Goal: Information Seeking & Learning: Learn about a topic

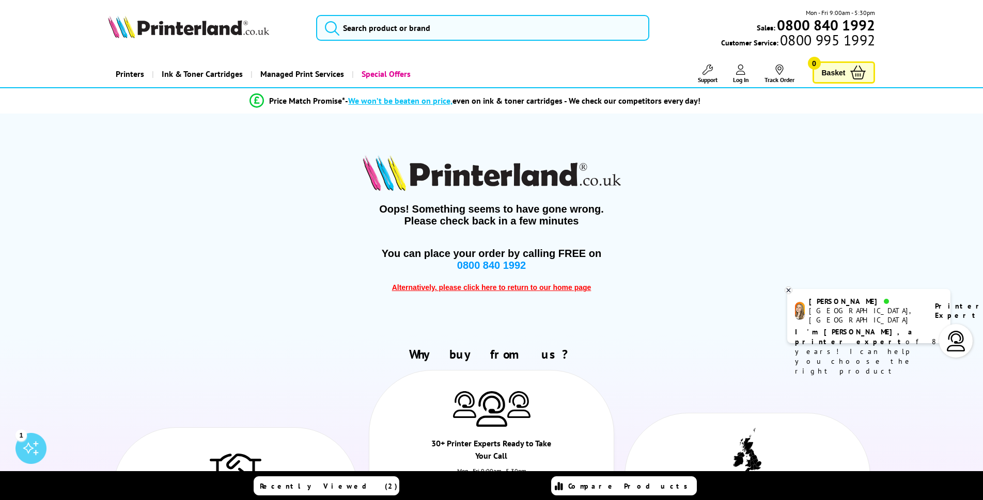
click at [187, 27] on img at bounding box center [188, 26] width 161 height 23
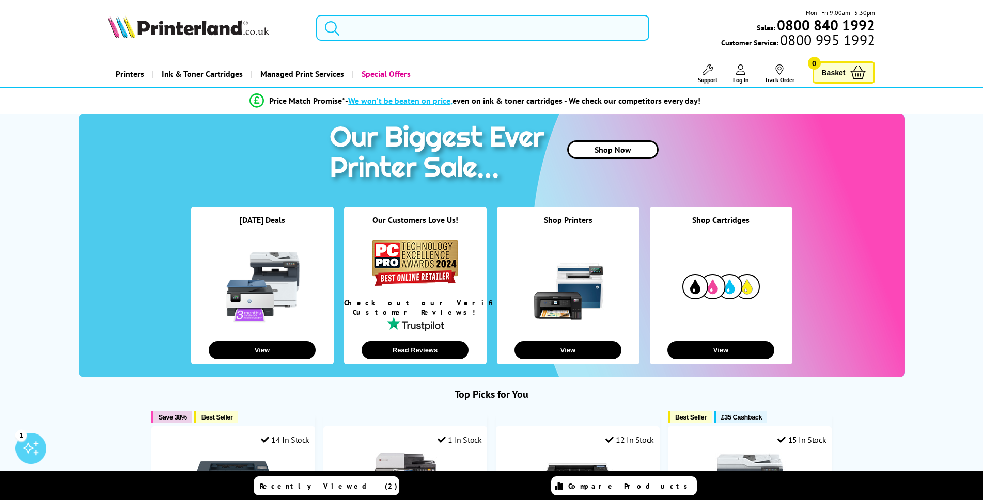
click at [409, 25] on input "search" at bounding box center [482, 28] width 333 height 26
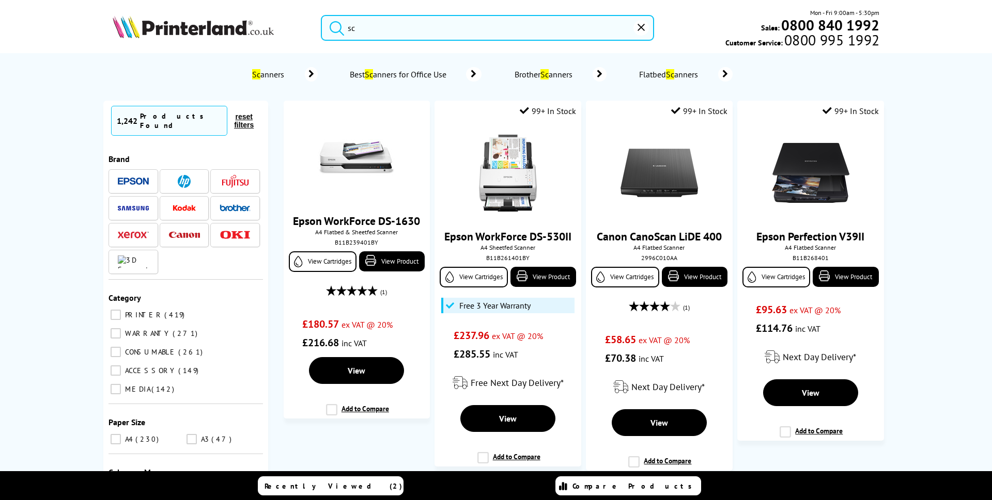
type input "sc"
click at [420, 81] on link "Best Sc anners for Office Use" at bounding box center [415, 74] width 133 height 14
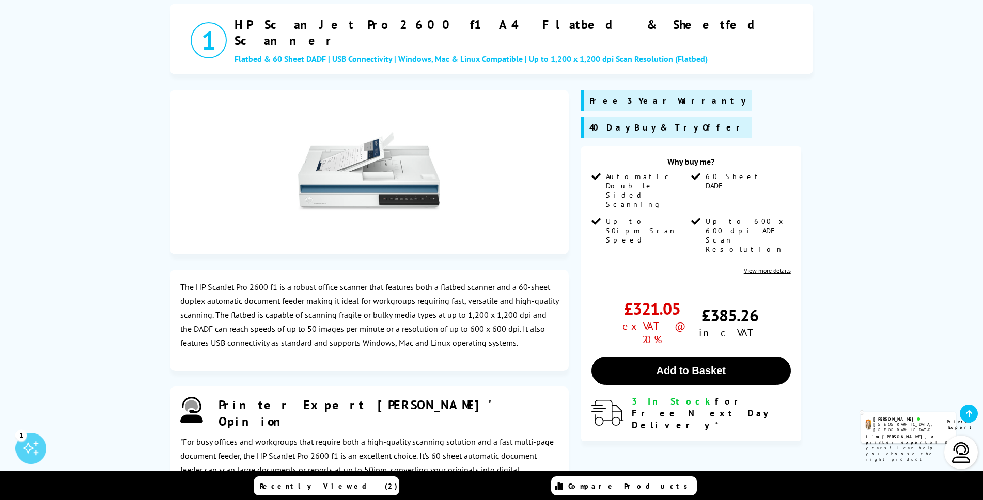
click at [386, 161] on img at bounding box center [369, 171] width 142 height 142
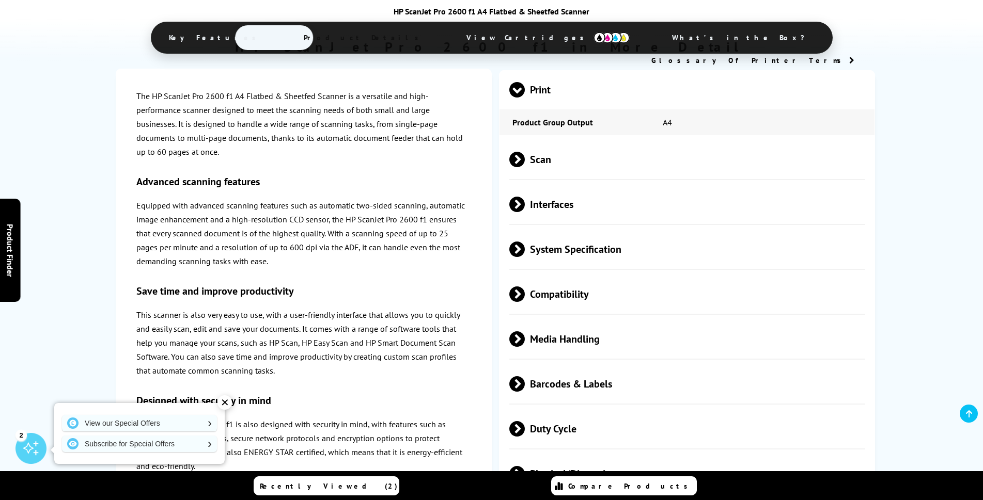
scroll to position [878, 0]
click at [225, 400] on div "✕" at bounding box center [224, 403] width 14 height 14
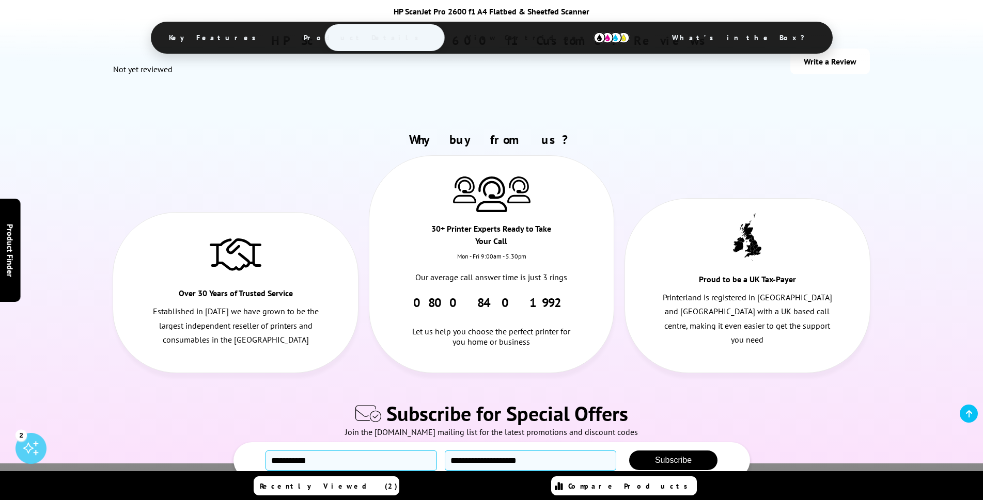
scroll to position [2298, 0]
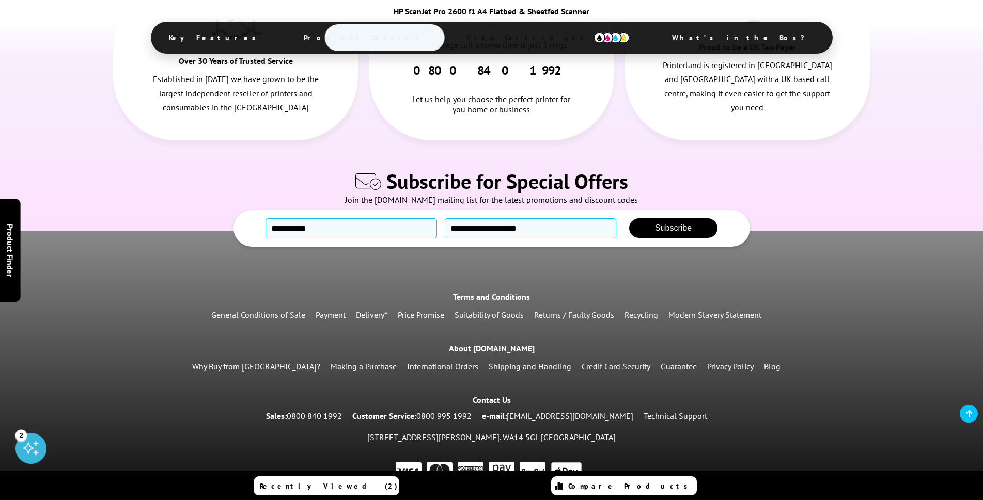
click at [656, 38] on span "What’s in the Box?" at bounding box center [743, 37] width 174 height 25
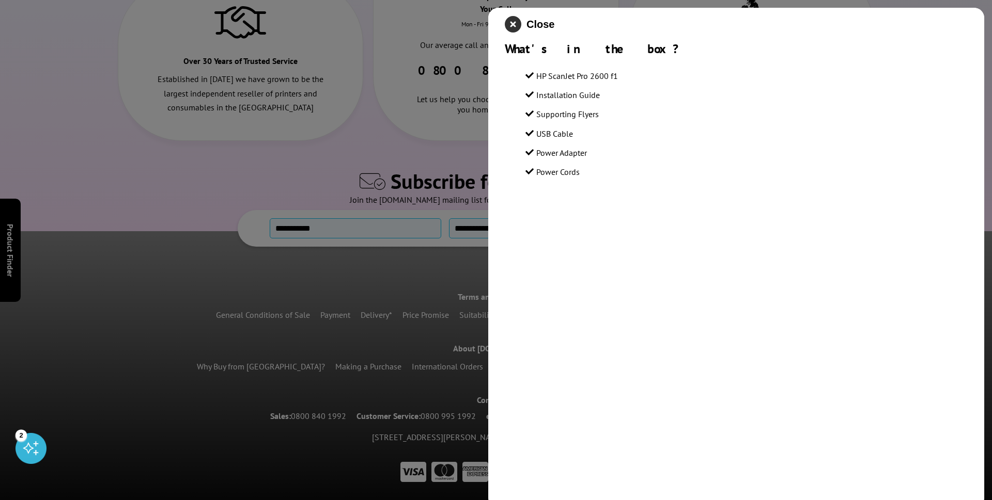
click at [509, 17] on icon "close modal" at bounding box center [513, 24] width 17 height 17
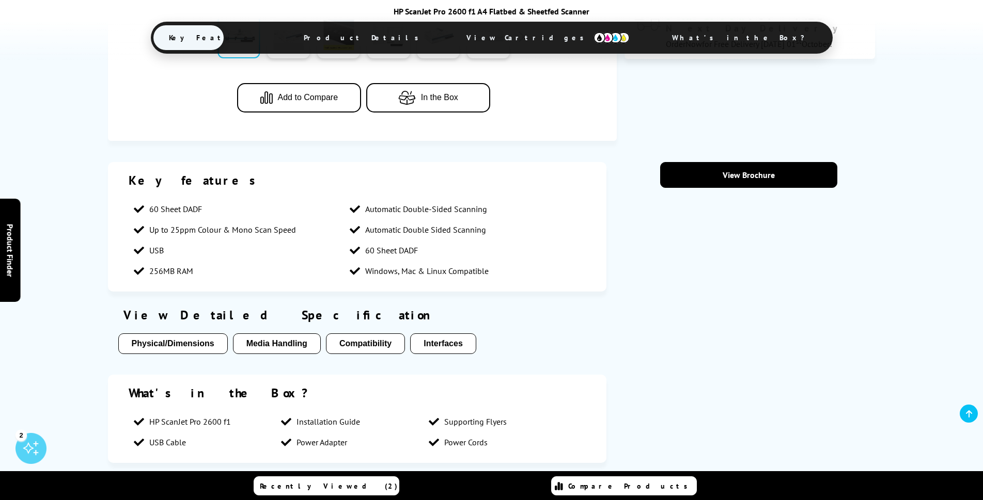
scroll to position [465, 0]
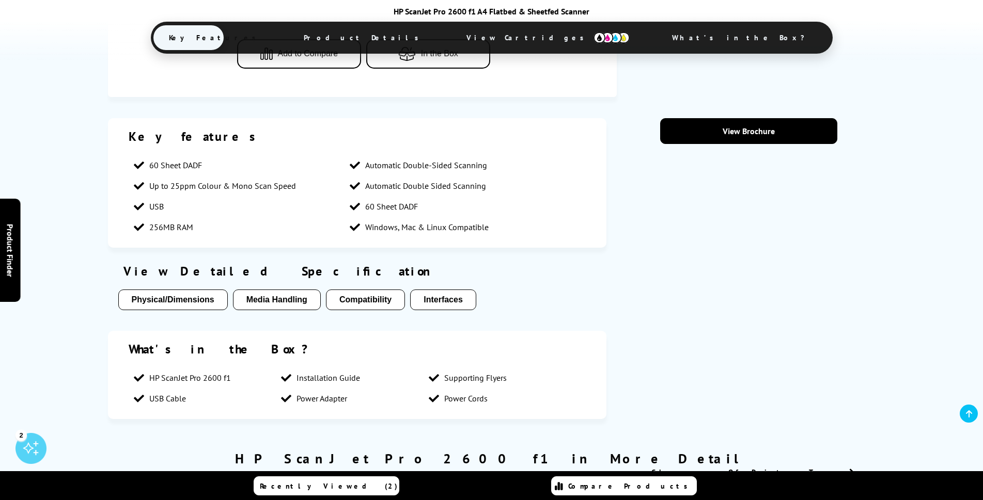
click at [289, 306] on button "Media Handling" at bounding box center [277, 300] width 88 height 21
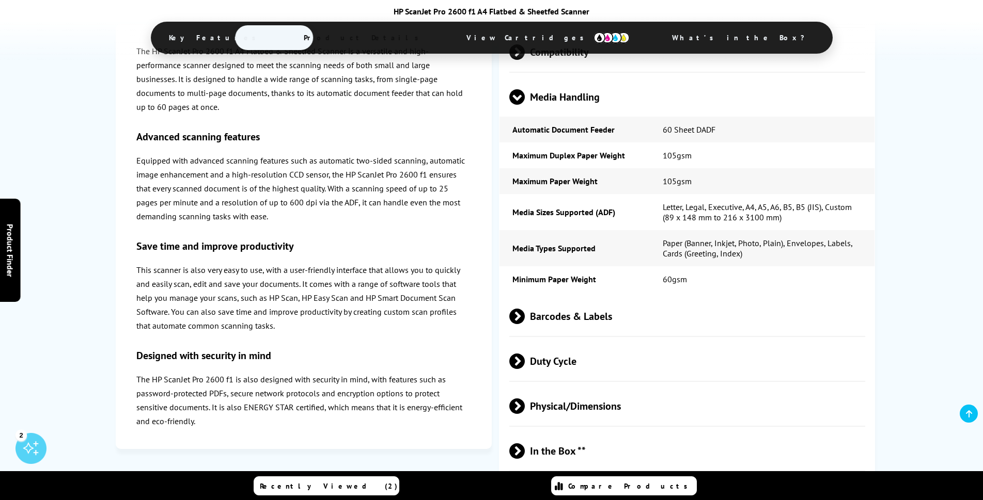
scroll to position [964, 0]
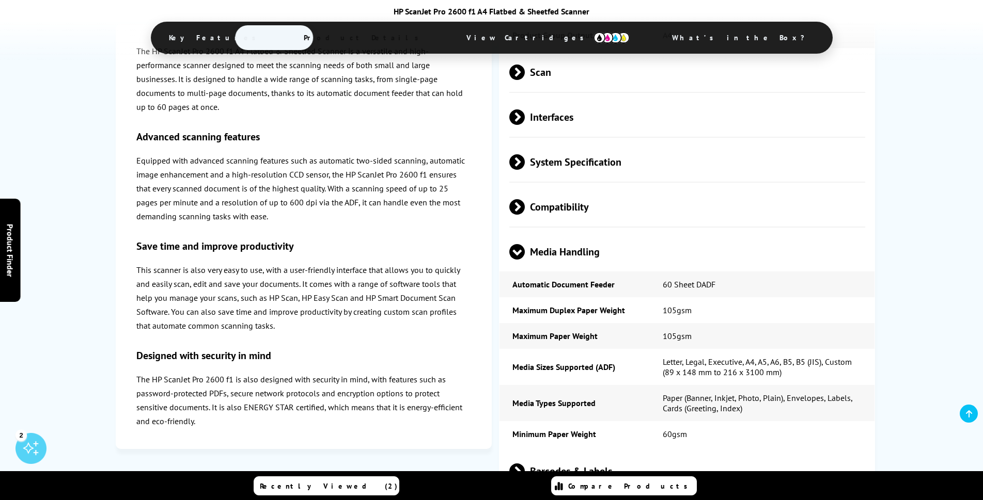
click at [521, 260] on span at bounding box center [516, 260] width 15 height 0
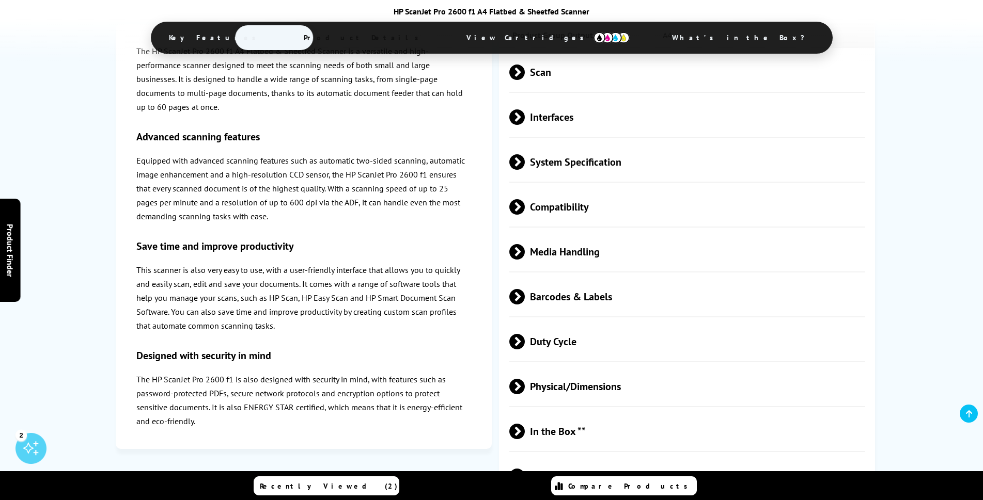
click at [585, 157] on span "System Specification" at bounding box center [687, 162] width 356 height 39
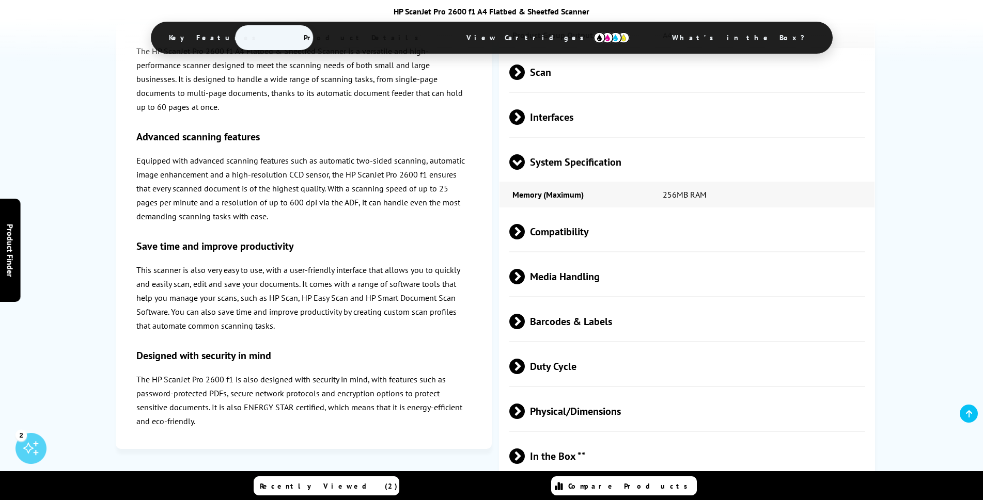
click at [585, 157] on span "System Specification" at bounding box center [687, 162] width 356 height 39
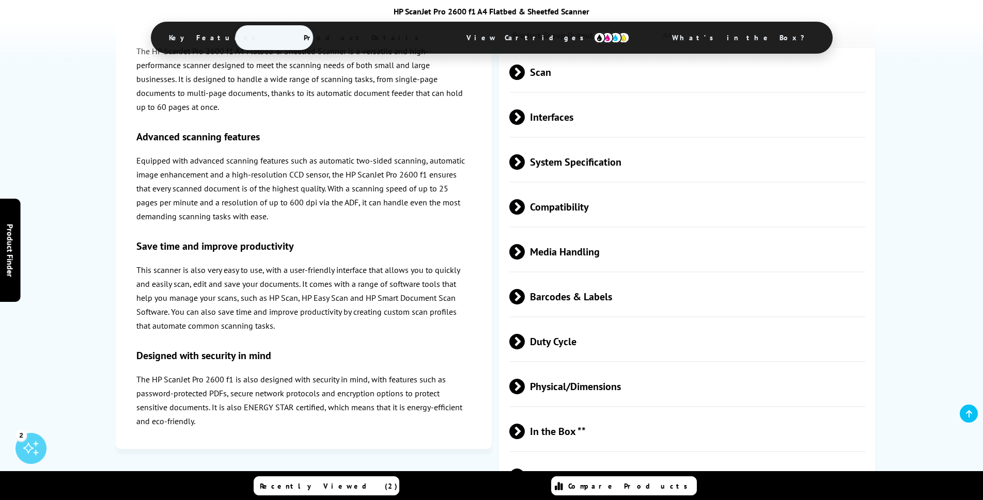
click at [562, 128] on span "Interfaces" at bounding box center [687, 117] width 356 height 39
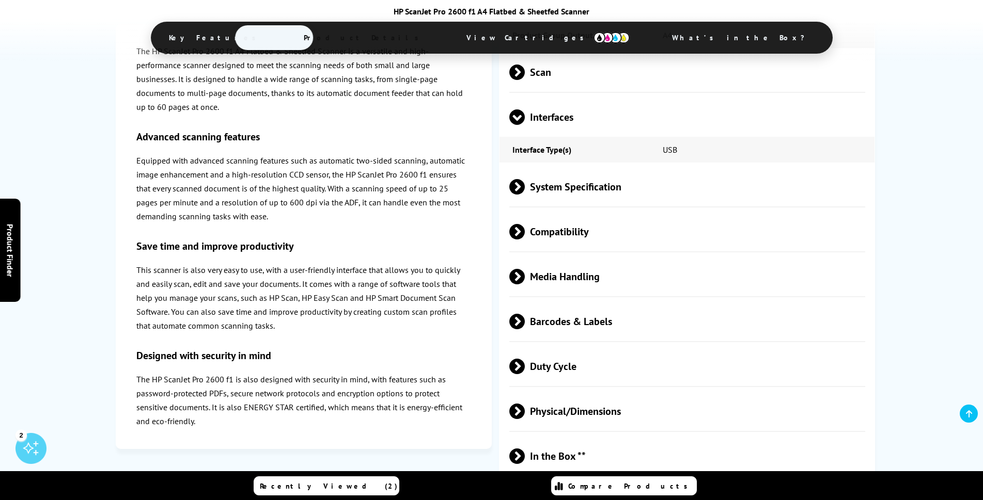
click at [562, 128] on div "Print Product Group Output A4 Scan Double Sided Scan" at bounding box center [687, 278] width 376 height 590
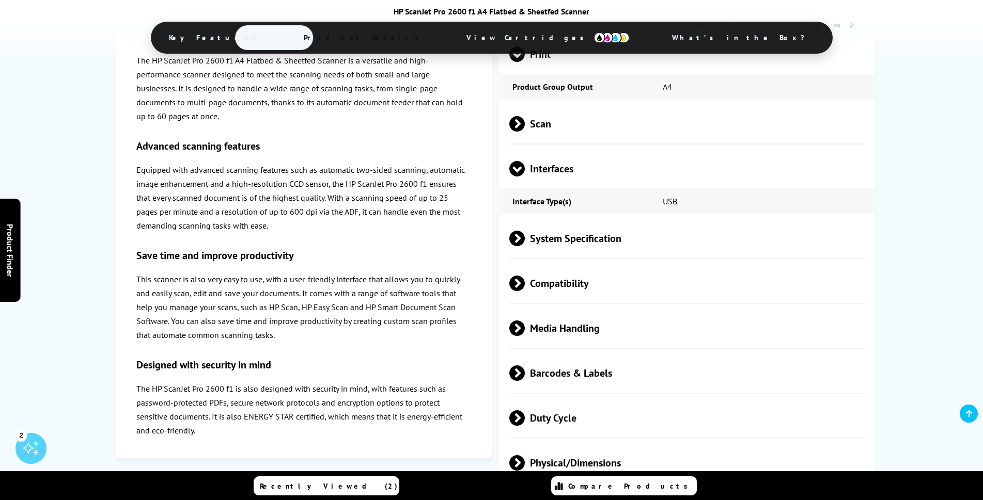
click at [551, 124] on span "Scan" at bounding box center [687, 124] width 356 height 39
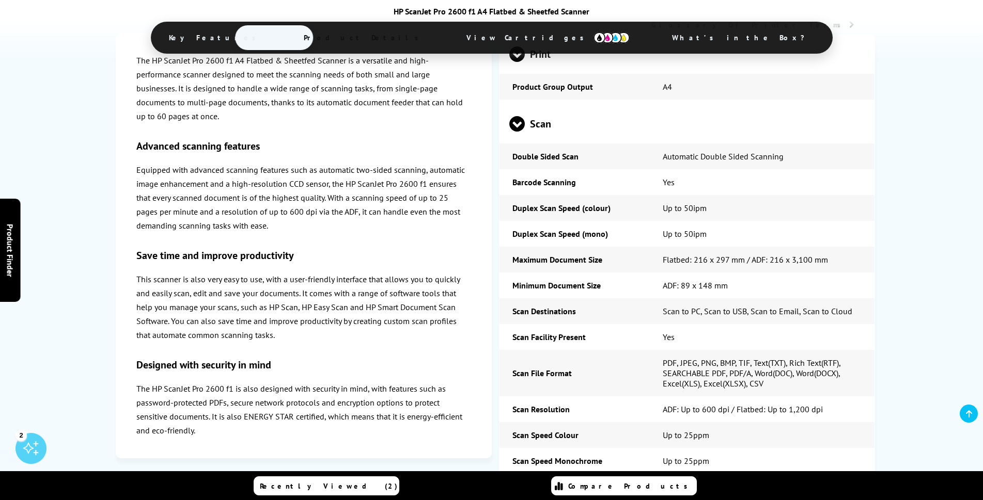
click at [551, 124] on span "Scan" at bounding box center [687, 124] width 356 height 39
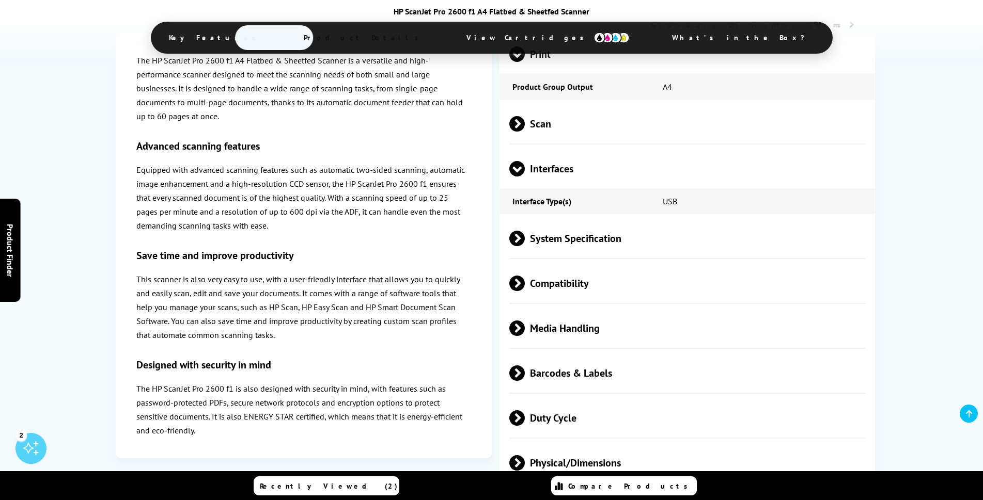
click at [566, 294] on span "Compatibility" at bounding box center [687, 283] width 356 height 39
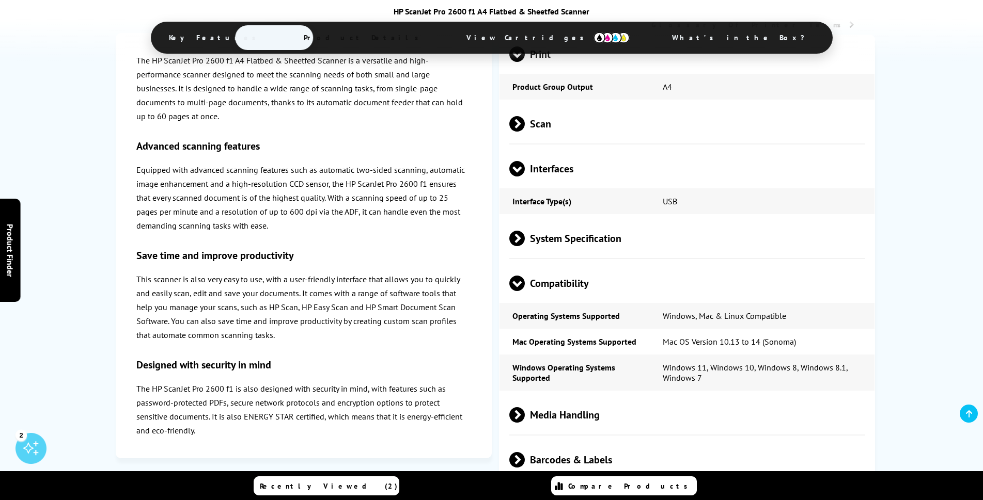
click at [563, 284] on span "Compatibility" at bounding box center [687, 283] width 356 height 39
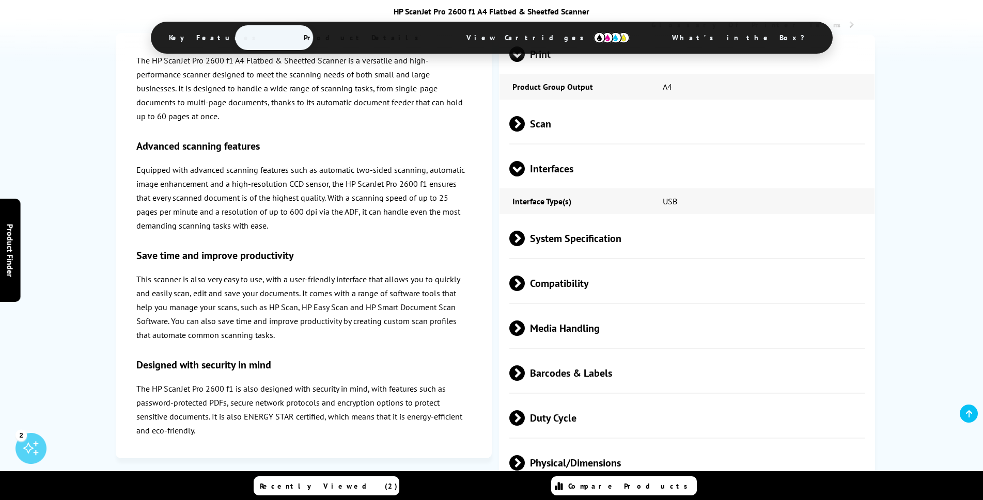
click at [567, 229] on span "System Specification" at bounding box center [687, 239] width 356 height 39
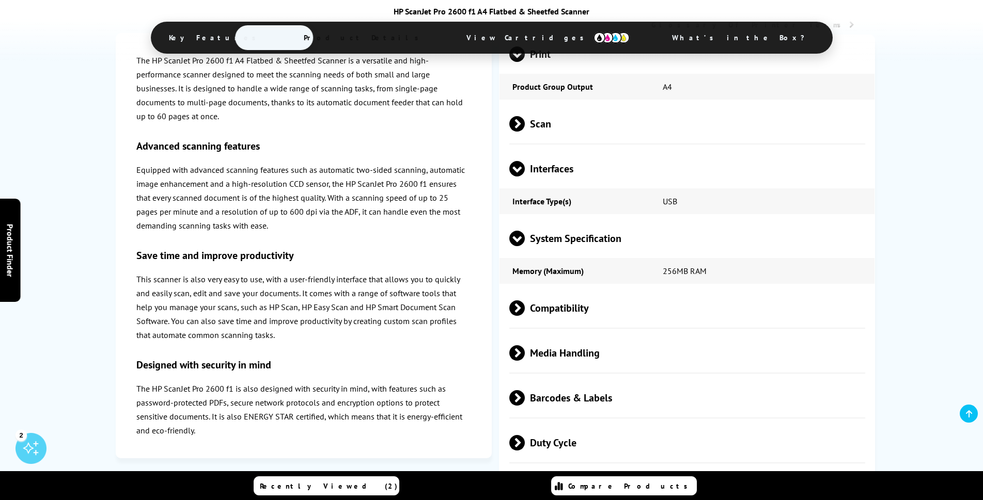
click at [569, 237] on span "System Specification" at bounding box center [687, 239] width 356 height 39
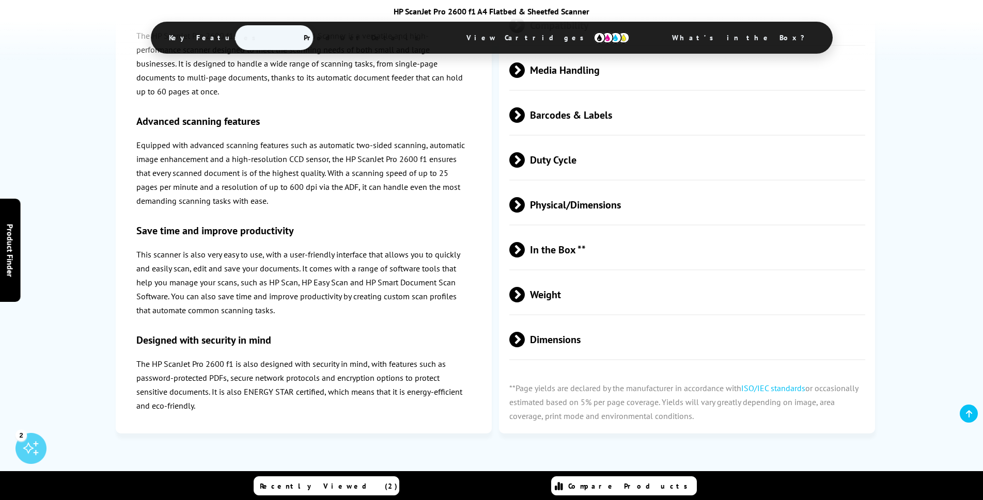
scroll to position [1119, 0]
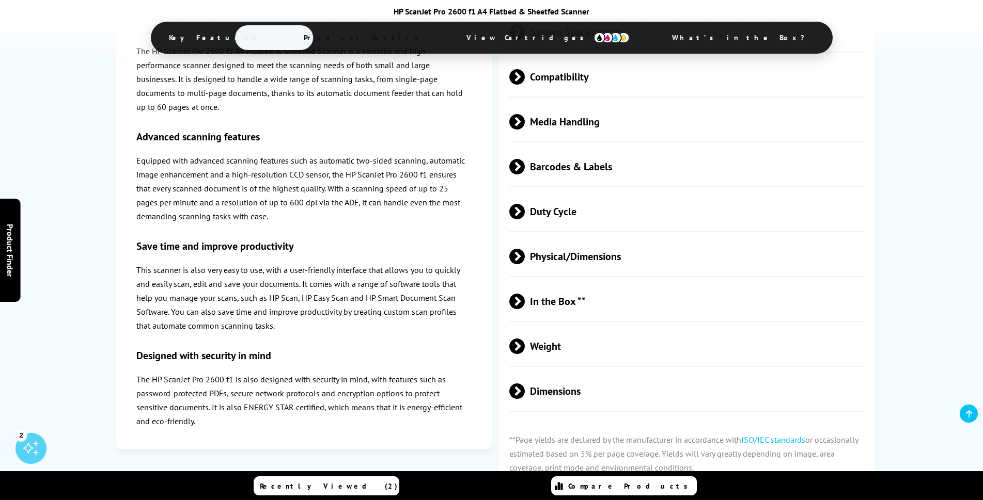
click at [557, 256] on span "Physical/Dimensions" at bounding box center [687, 257] width 356 height 39
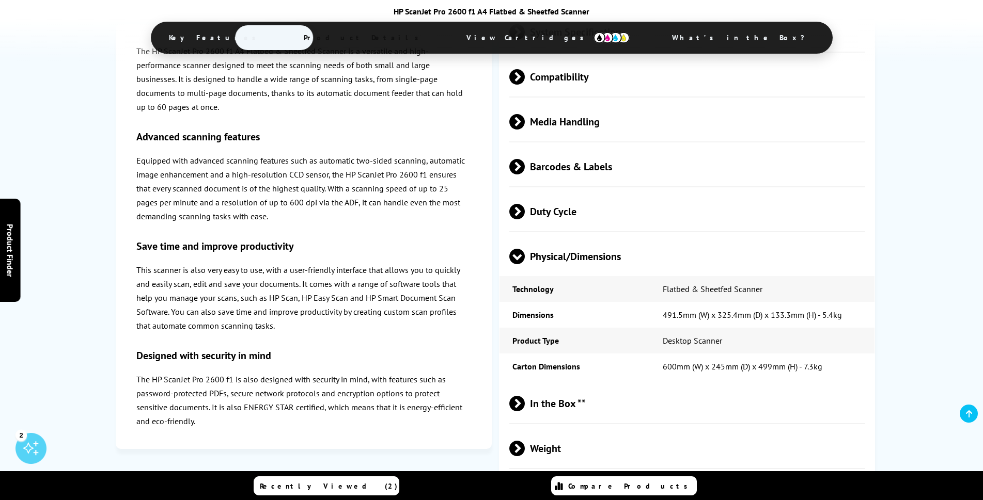
click at [557, 256] on span "Physical/Dimensions" at bounding box center [687, 257] width 356 height 39
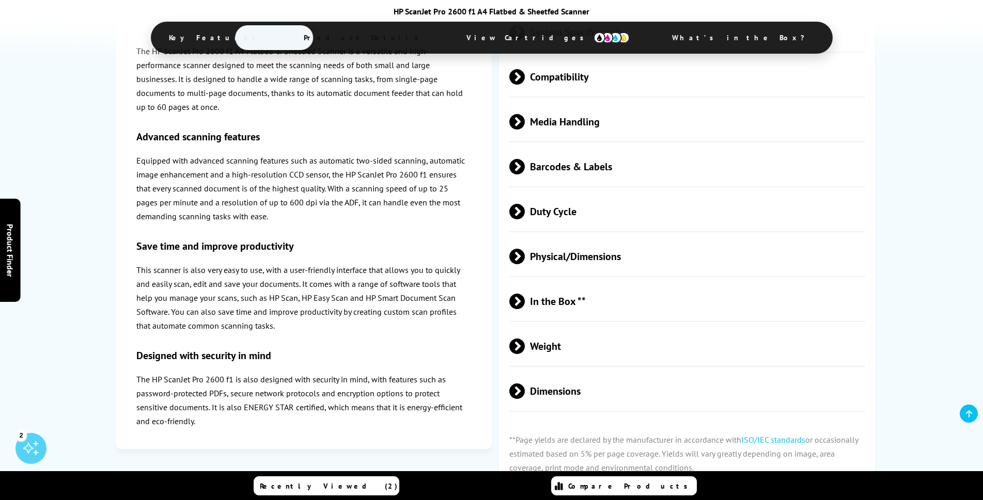
click at [558, 222] on span "Duty Cycle" at bounding box center [687, 212] width 356 height 39
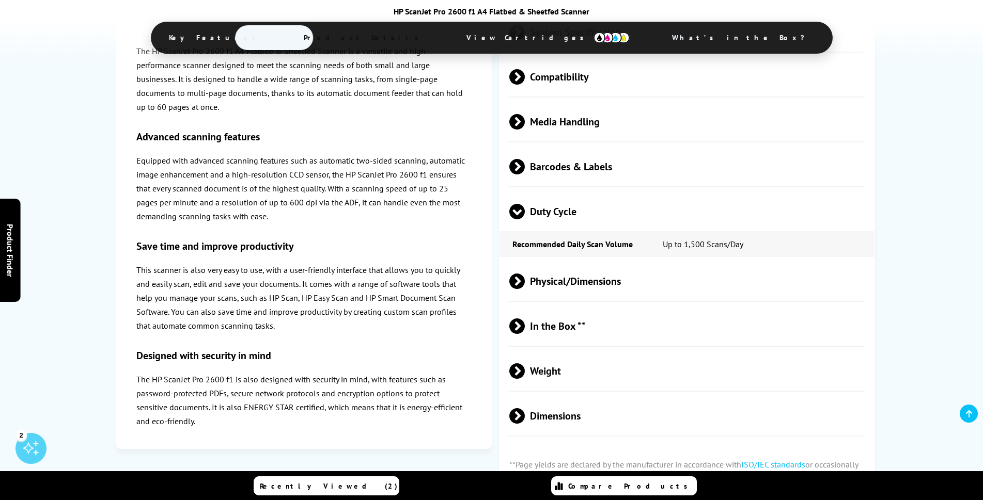
click at [558, 212] on span "Duty Cycle" at bounding box center [687, 212] width 356 height 39
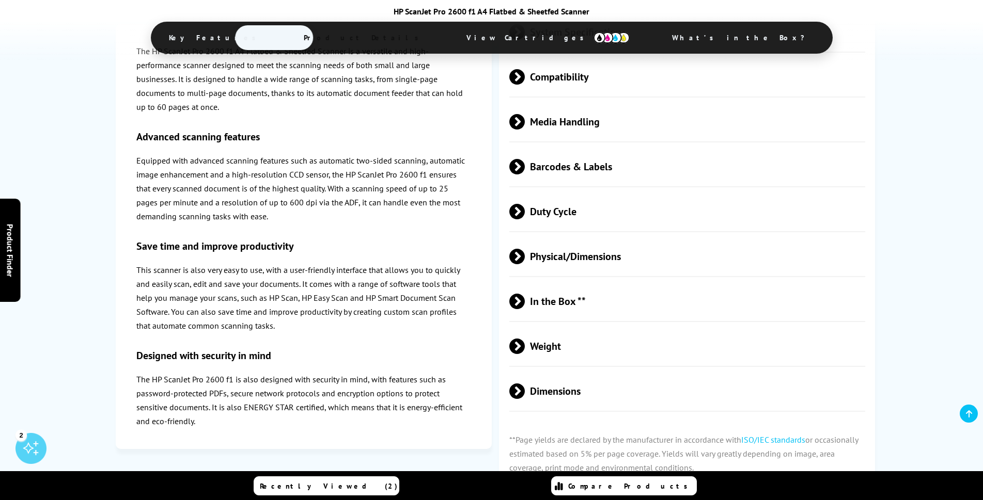
click at [555, 164] on span "Barcodes & Labels" at bounding box center [687, 167] width 356 height 39
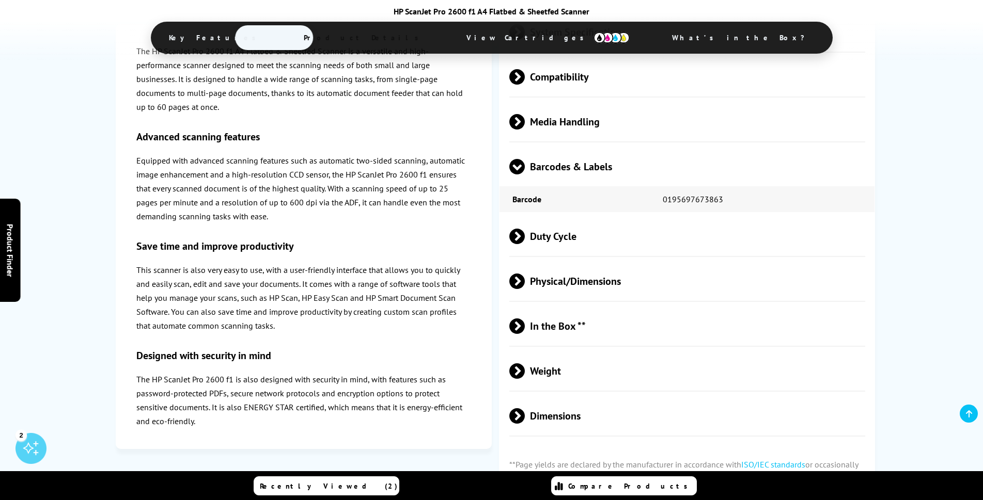
click at [555, 164] on span "Barcodes & Labels" at bounding box center [687, 167] width 356 height 39
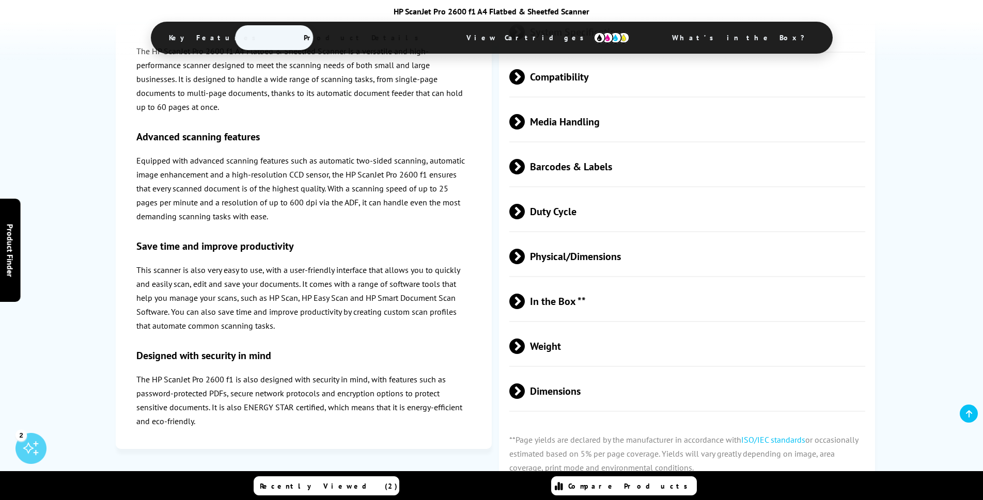
click at [574, 222] on span "Duty Cycle" at bounding box center [687, 212] width 356 height 39
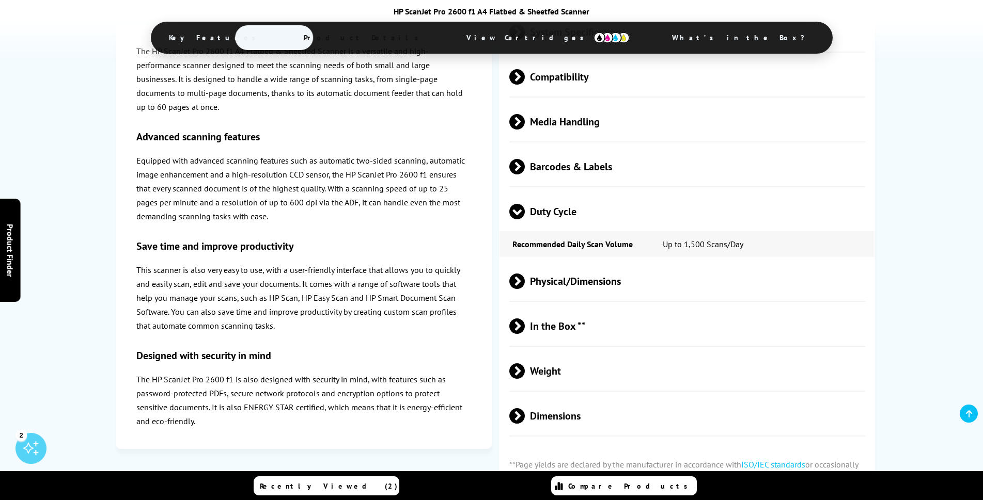
click at [568, 217] on span "Duty Cycle" at bounding box center [687, 212] width 356 height 39
